Goal: Obtain resource: Obtain resource

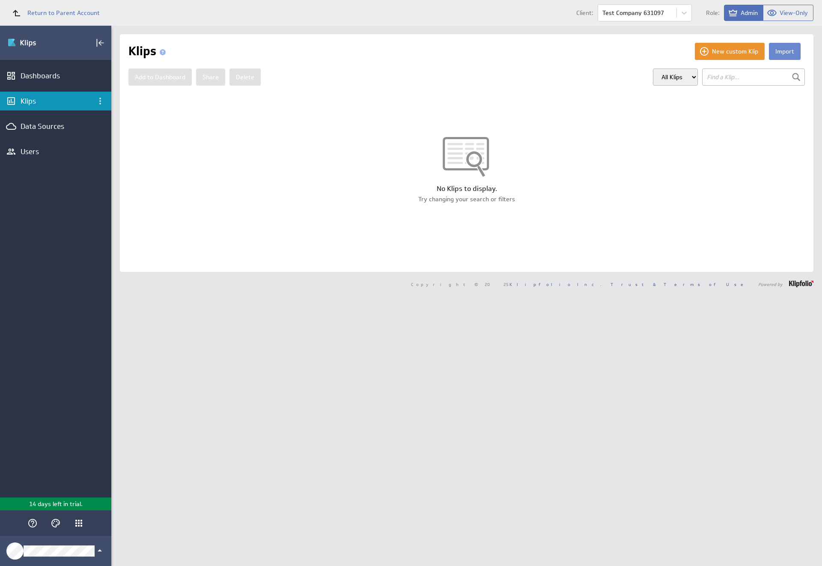
click at [777, 51] on button "Import" at bounding box center [785, 51] width 32 height 17
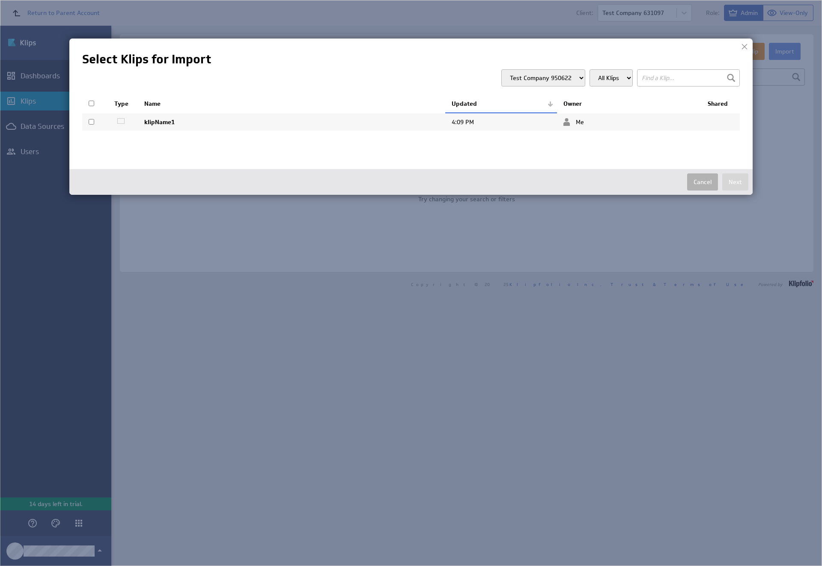
click at [91, 122] on input "checkbox" at bounding box center [92, 122] width 6 height 6
checkbox input "true"
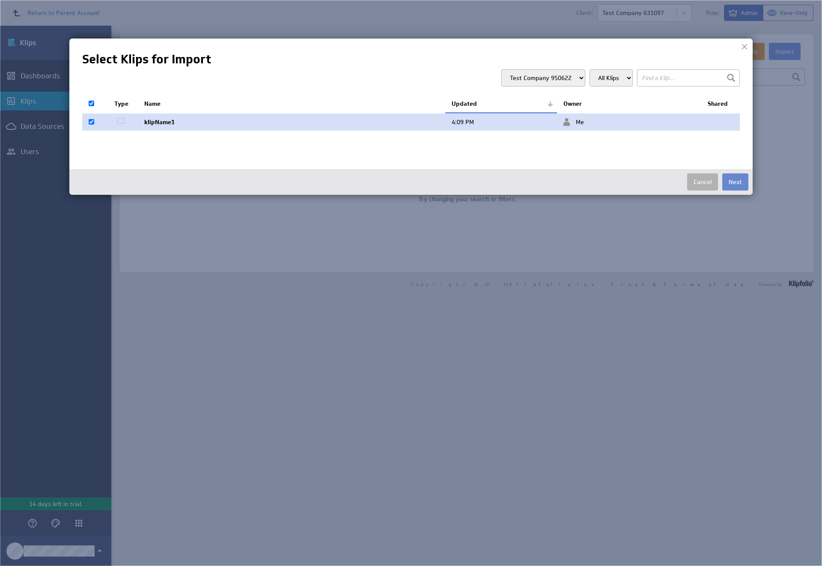
click at [735, 182] on button "Next" at bounding box center [735, 181] width 26 height 17
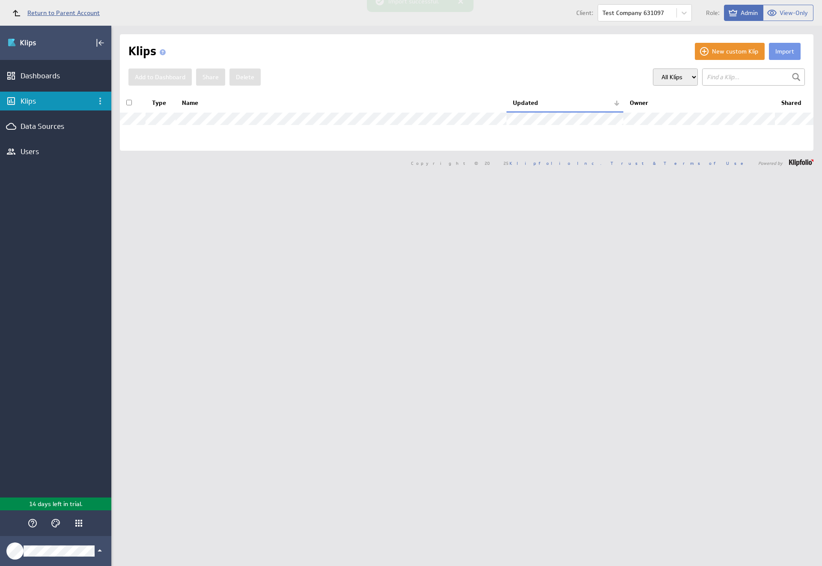
click at [52, 13] on span "Return to Parent Account" at bounding box center [63, 13] width 72 height 6
